Goal: Navigation & Orientation: Find specific page/section

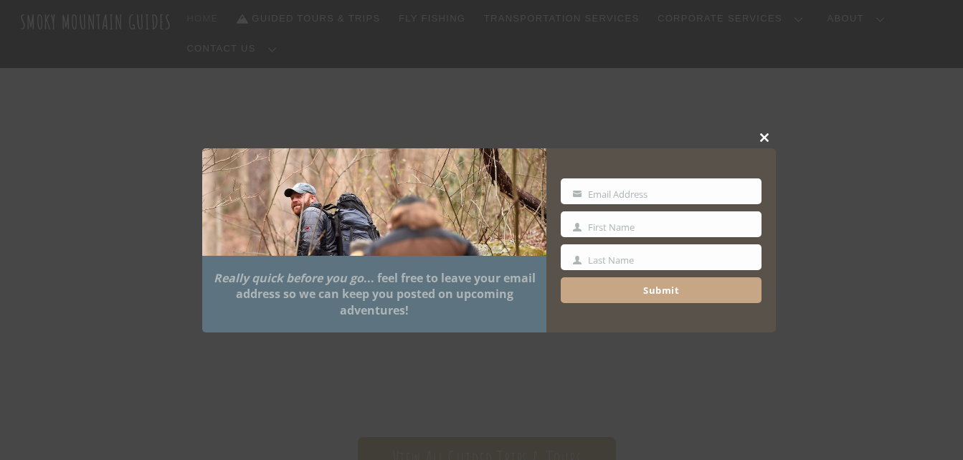
click at [762, 136] on span at bounding box center [765, 137] width 22 height 9
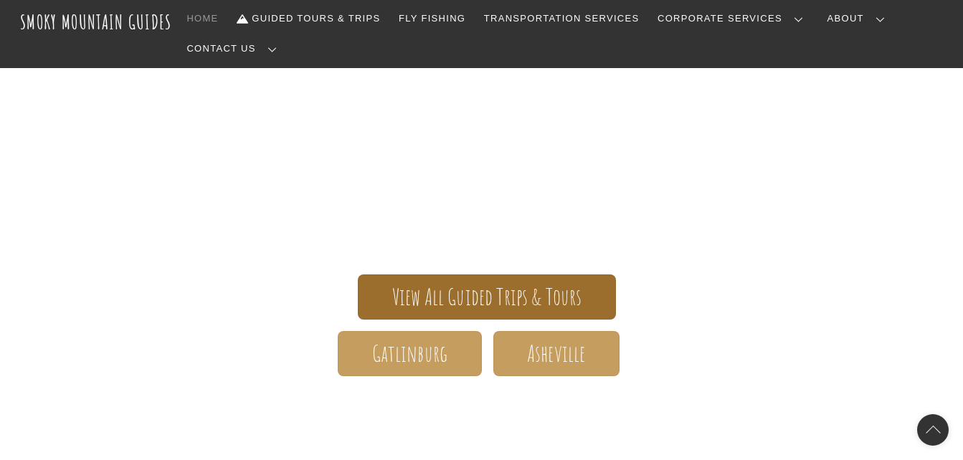
scroll to position [143, 0]
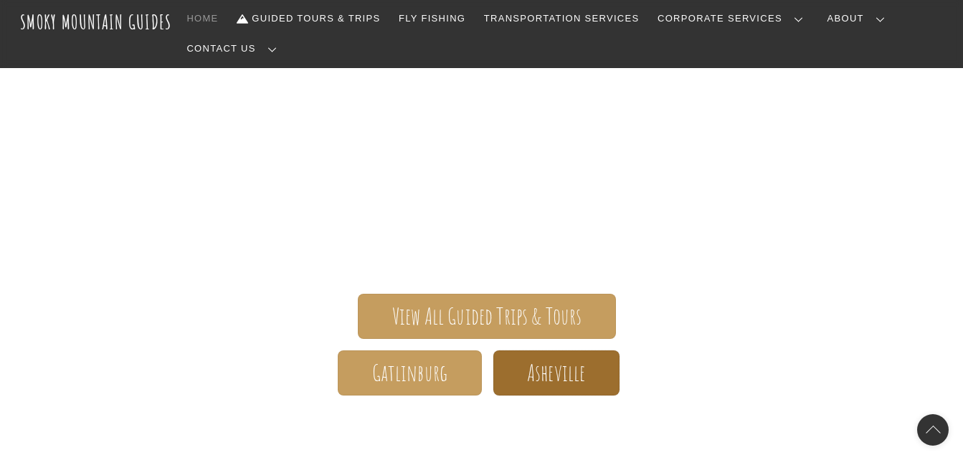
click at [544, 366] on span "Asheville" at bounding box center [556, 373] width 58 height 15
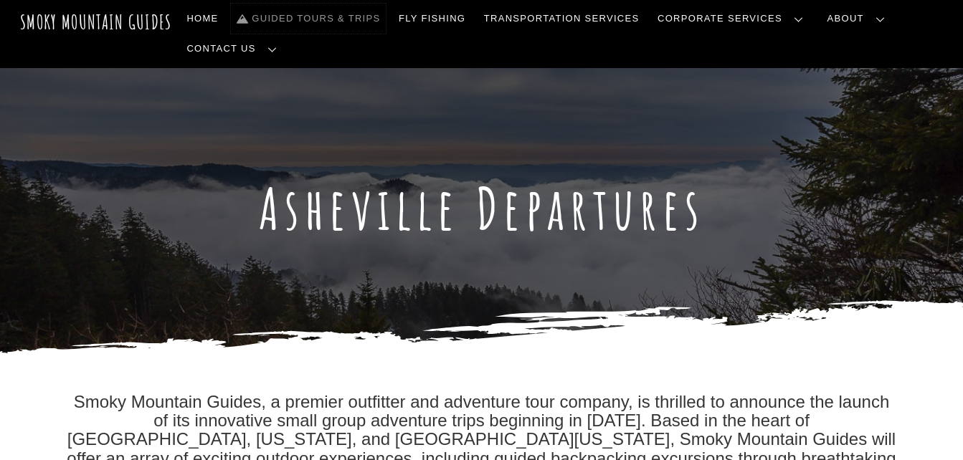
click at [316, 14] on link "Guided Tours & Trips" at bounding box center [308, 19] width 155 height 30
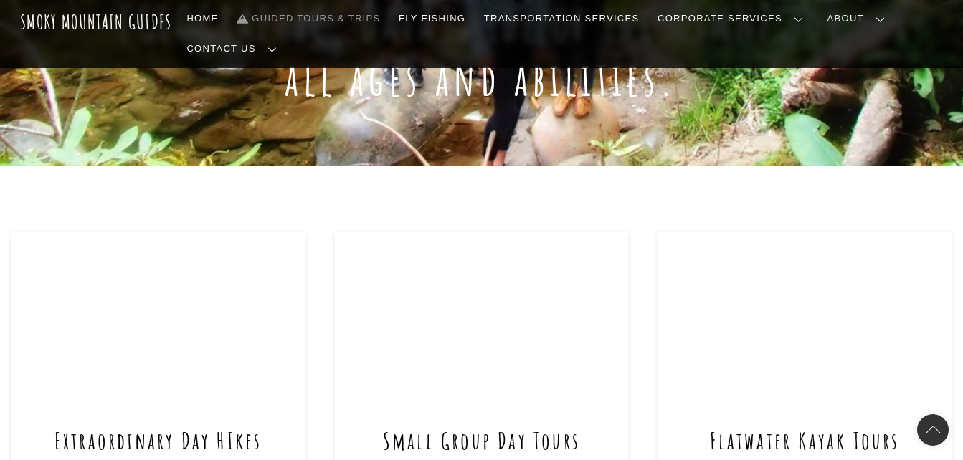
scroll to position [502, 0]
